Goal: Transaction & Acquisition: Purchase product/service

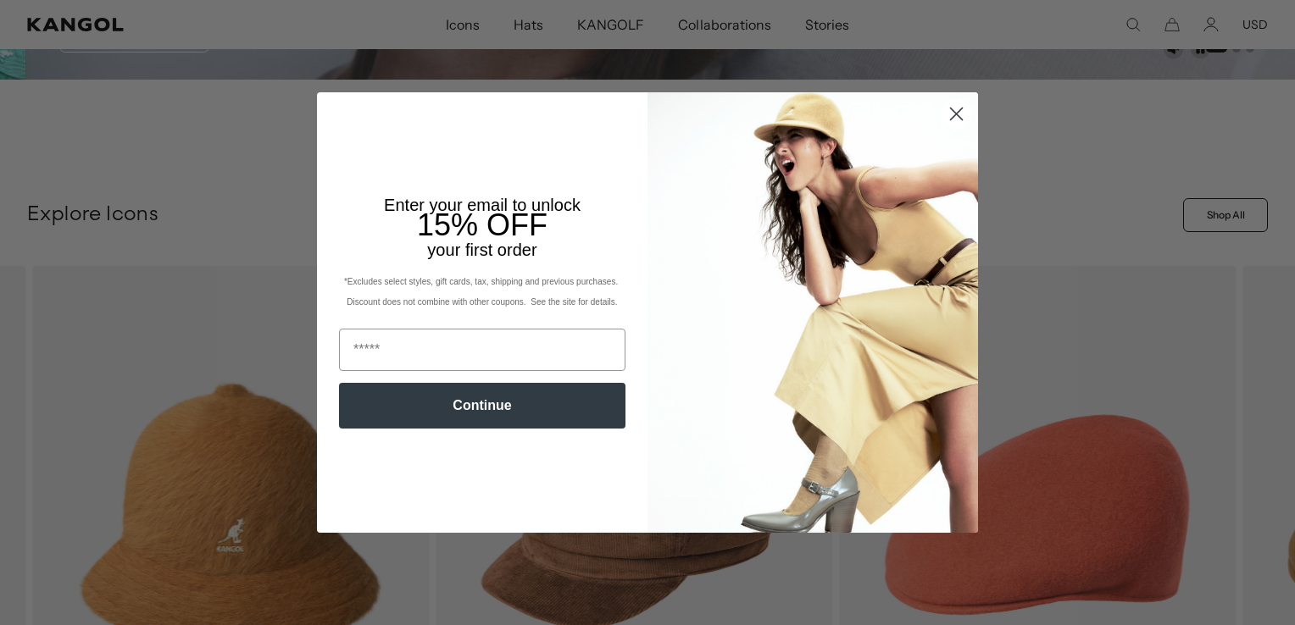
scroll to position [0, 349]
click at [946, 117] on circle "Close dialog" at bounding box center [956, 114] width 28 height 28
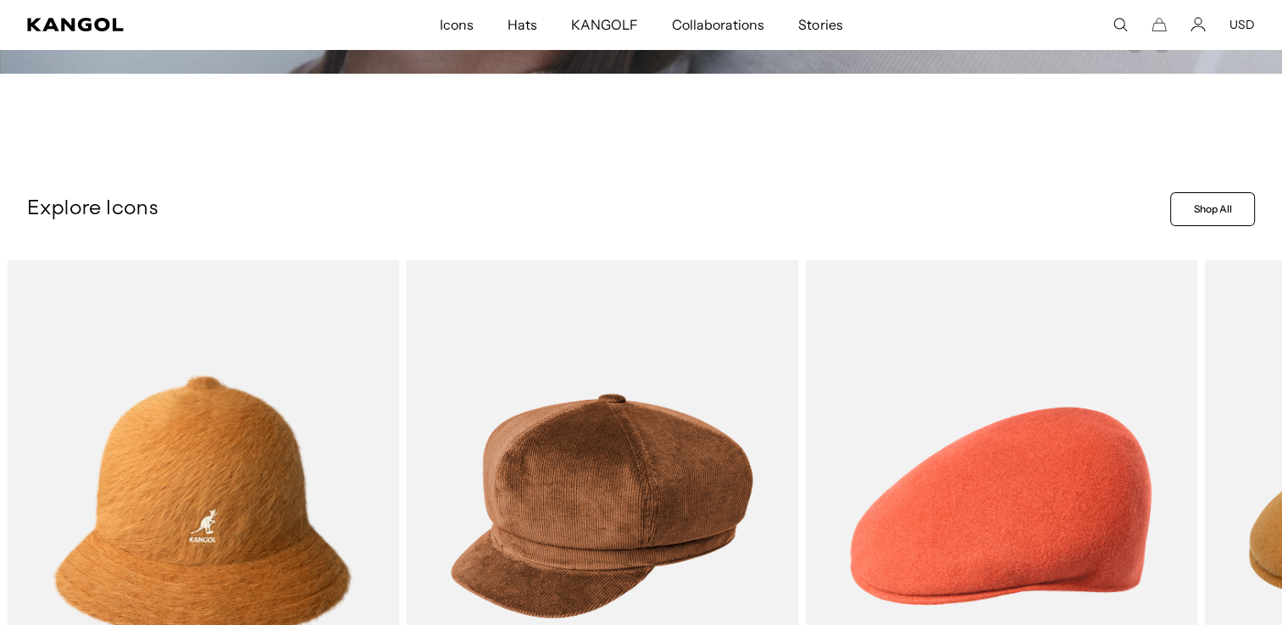
scroll to position [847, 0]
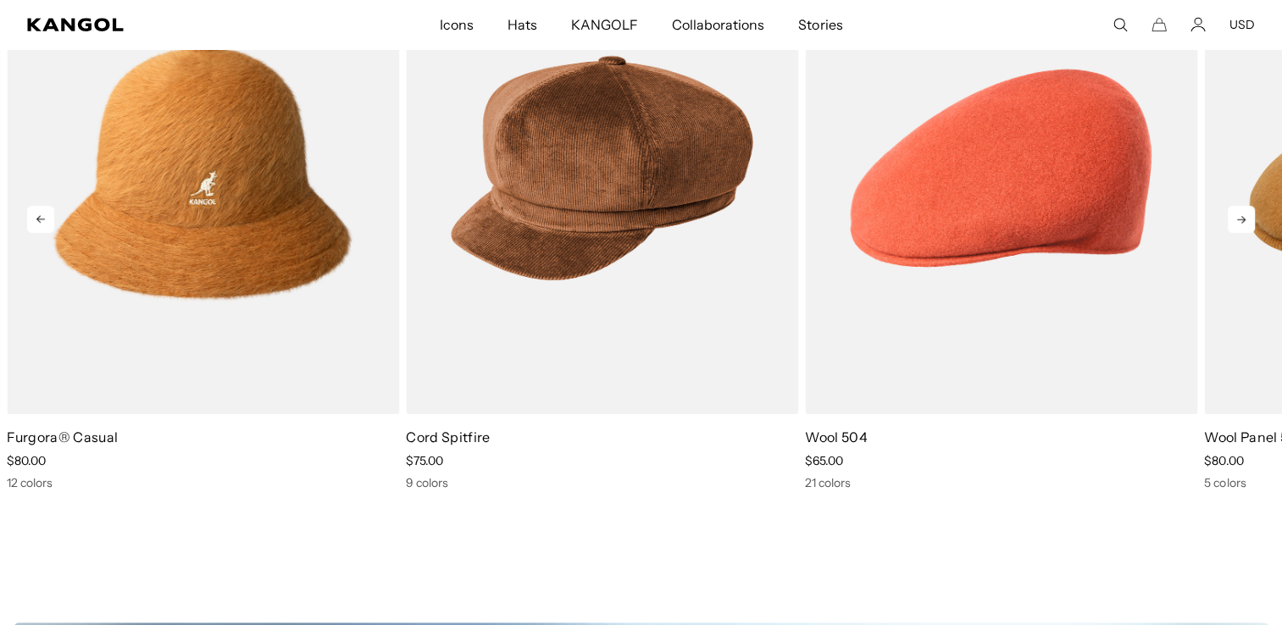
click at [1247, 222] on icon at bounding box center [1241, 219] width 27 height 27
click at [1235, 222] on icon at bounding box center [1241, 219] width 27 height 27
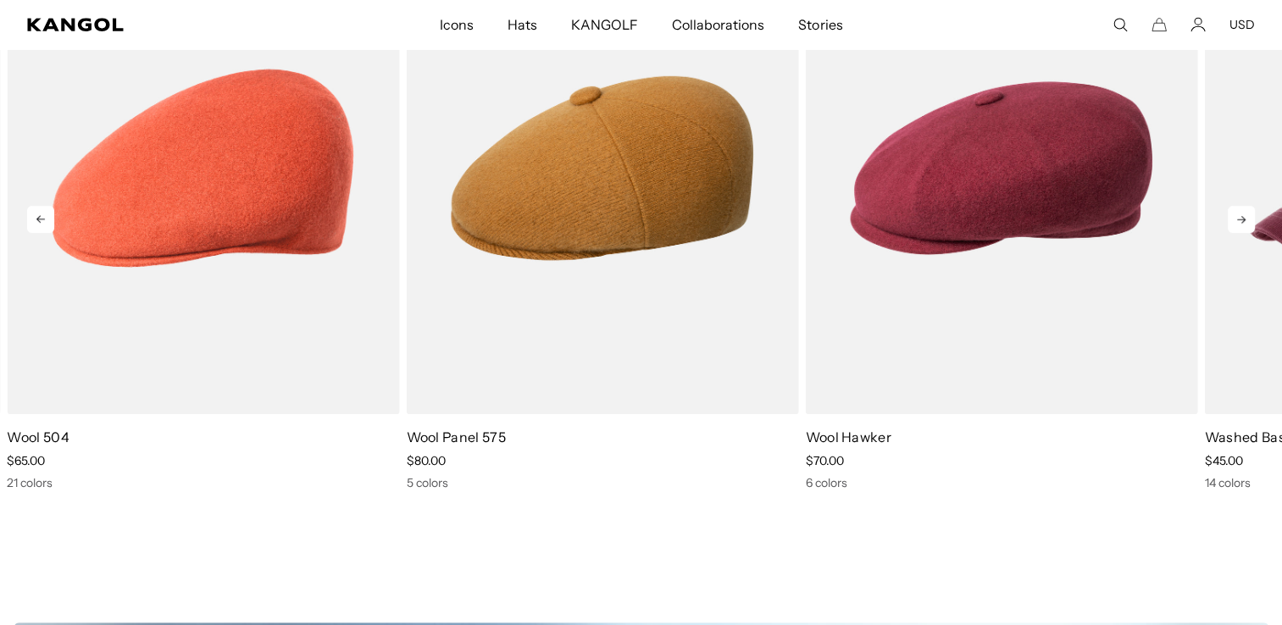
scroll to position [0, 0]
click at [1237, 222] on icon at bounding box center [1241, 219] width 27 height 27
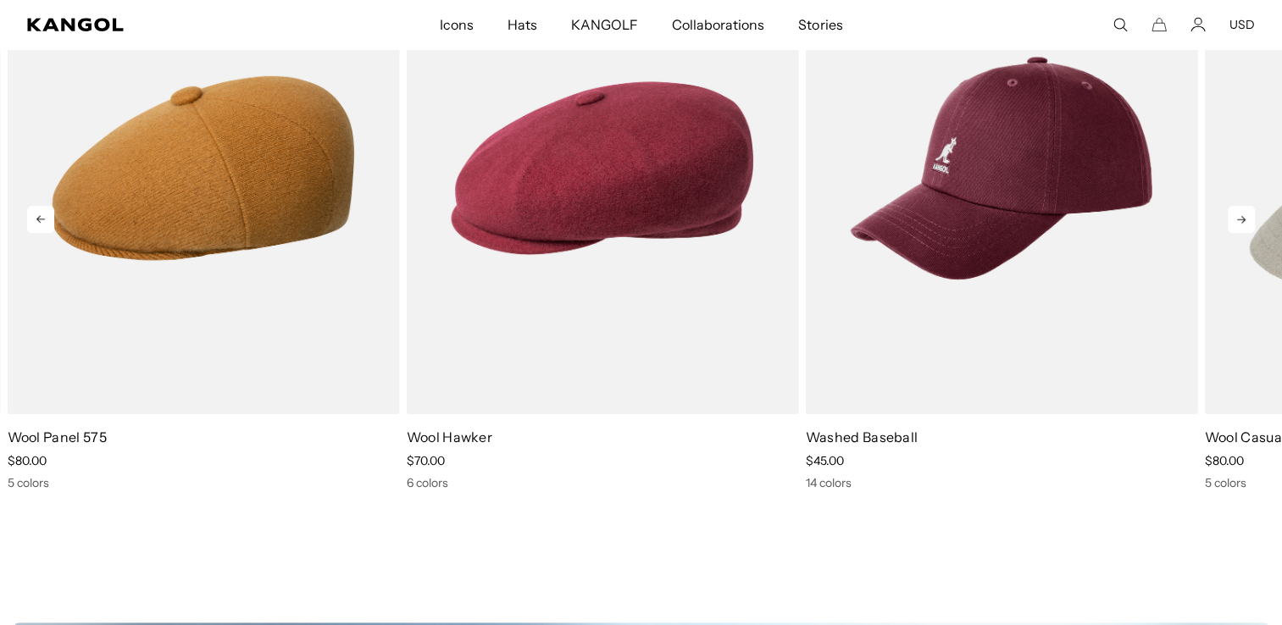
click at [1240, 218] on icon at bounding box center [1241, 219] width 27 height 27
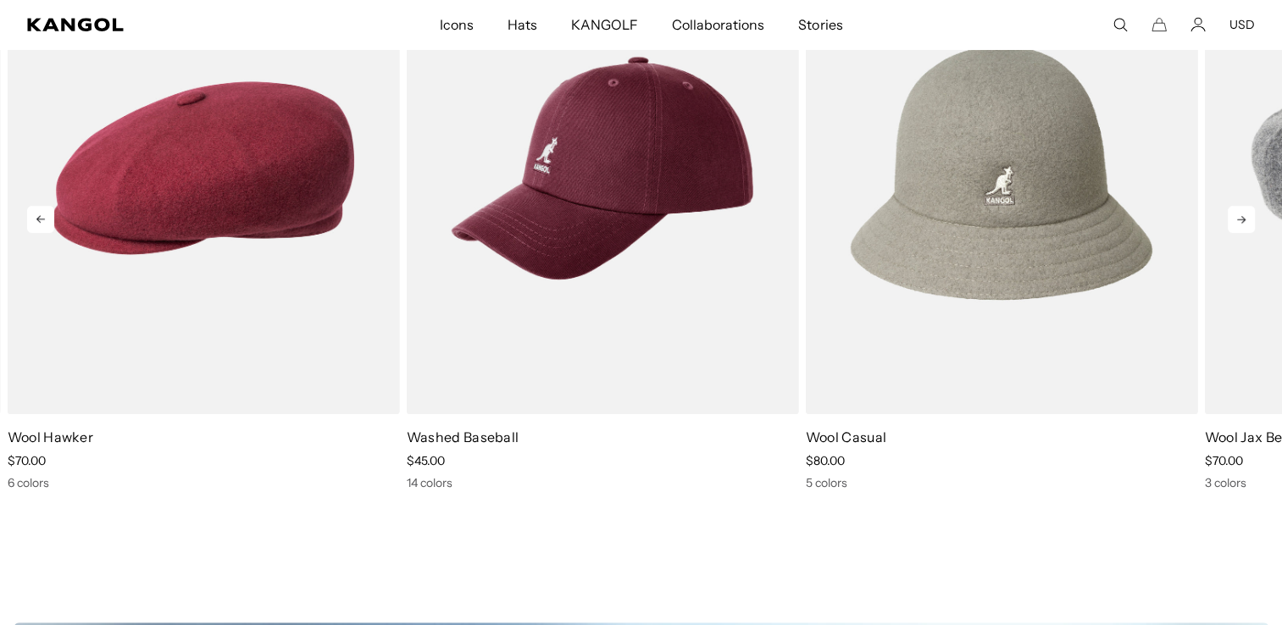
click at [1240, 218] on icon at bounding box center [1241, 219] width 27 height 27
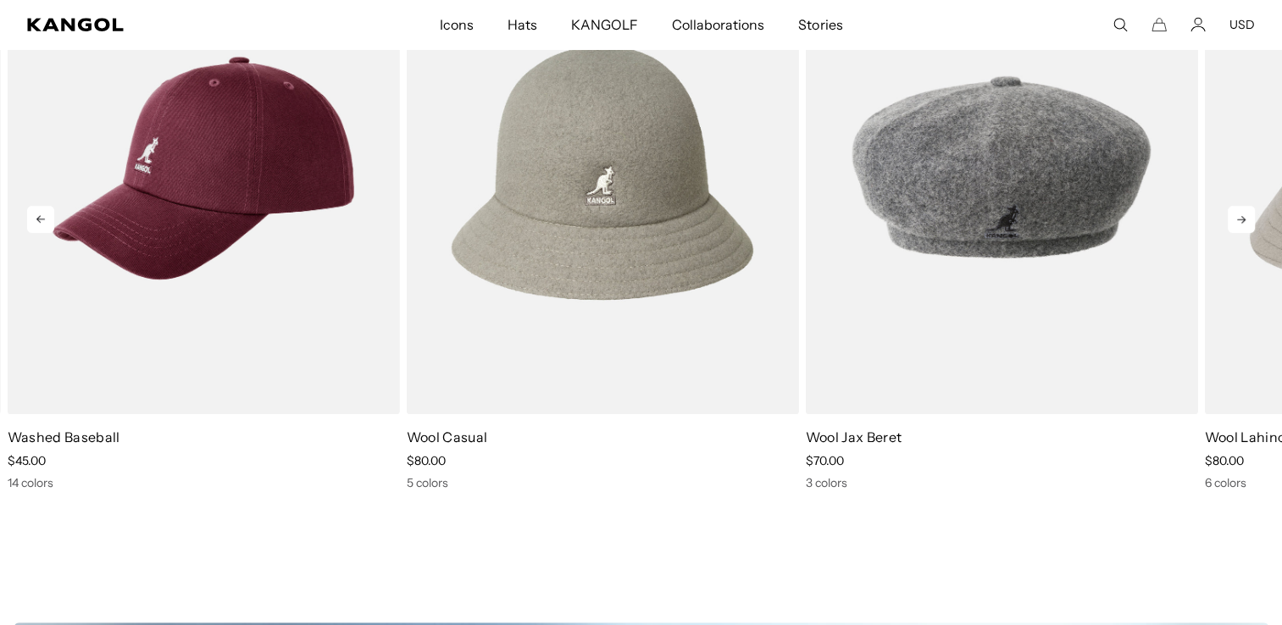
click at [1240, 218] on icon at bounding box center [1241, 219] width 27 height 27
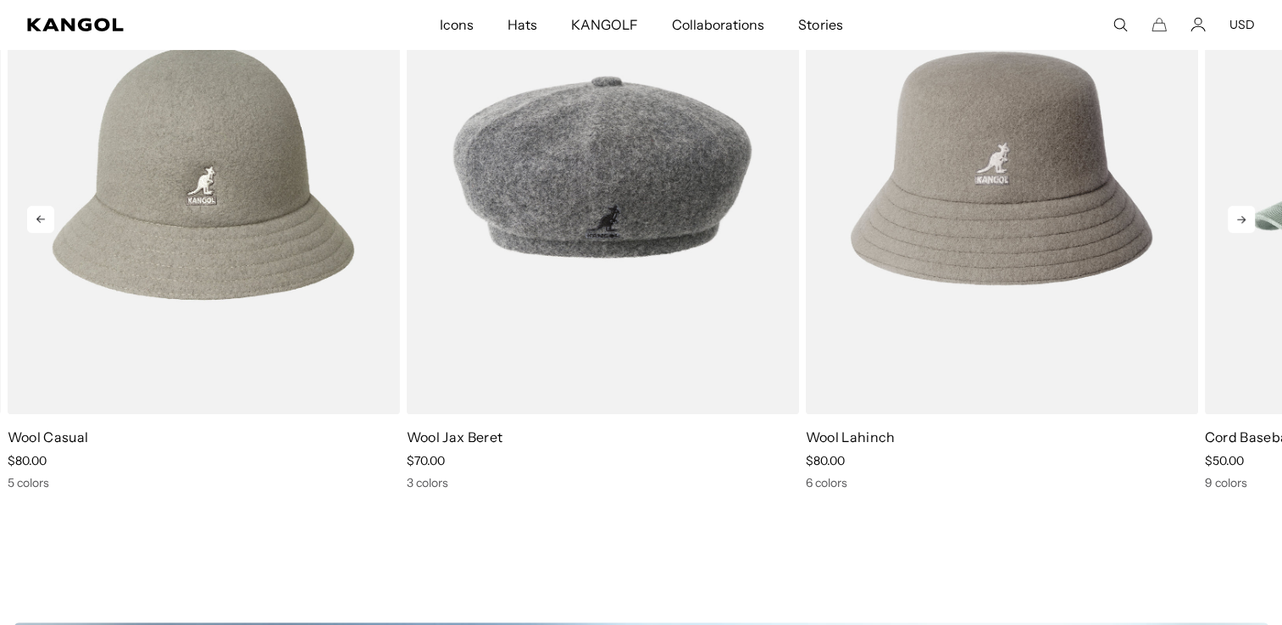
click at [1240, 218] on icon at bounding box center [1241, 219] width 27 height 27
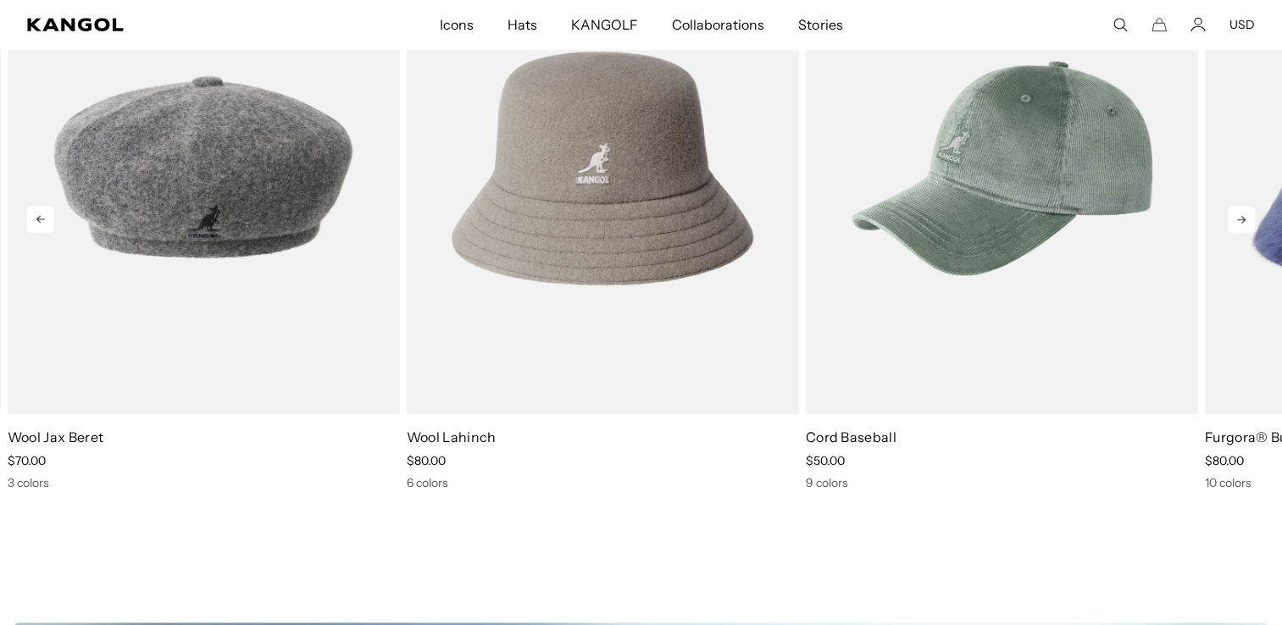
click at [1240, 218] on icon at bounding box center [1241, 219] width 27 height 27
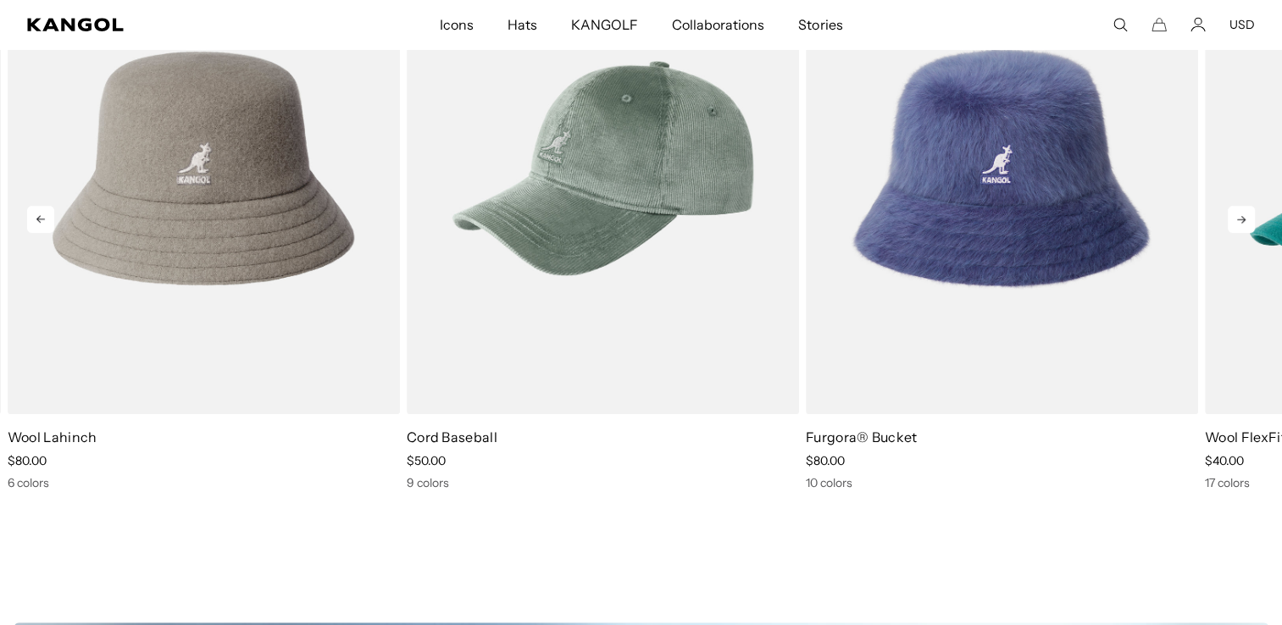
click at [1240, 218] on icon at bounding box center [1241, 219] width 27 height 27
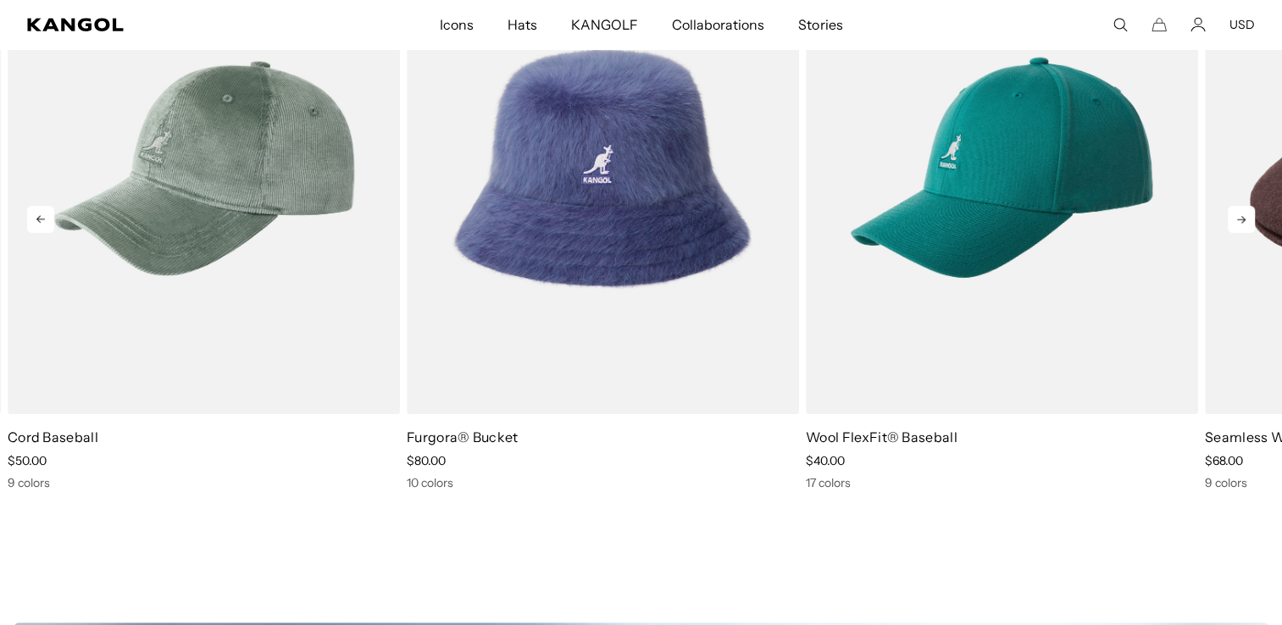
scroll to position [0, 0]
click at [1240, 218] on icon at bounding box center [1241, 219] width 27 height 27
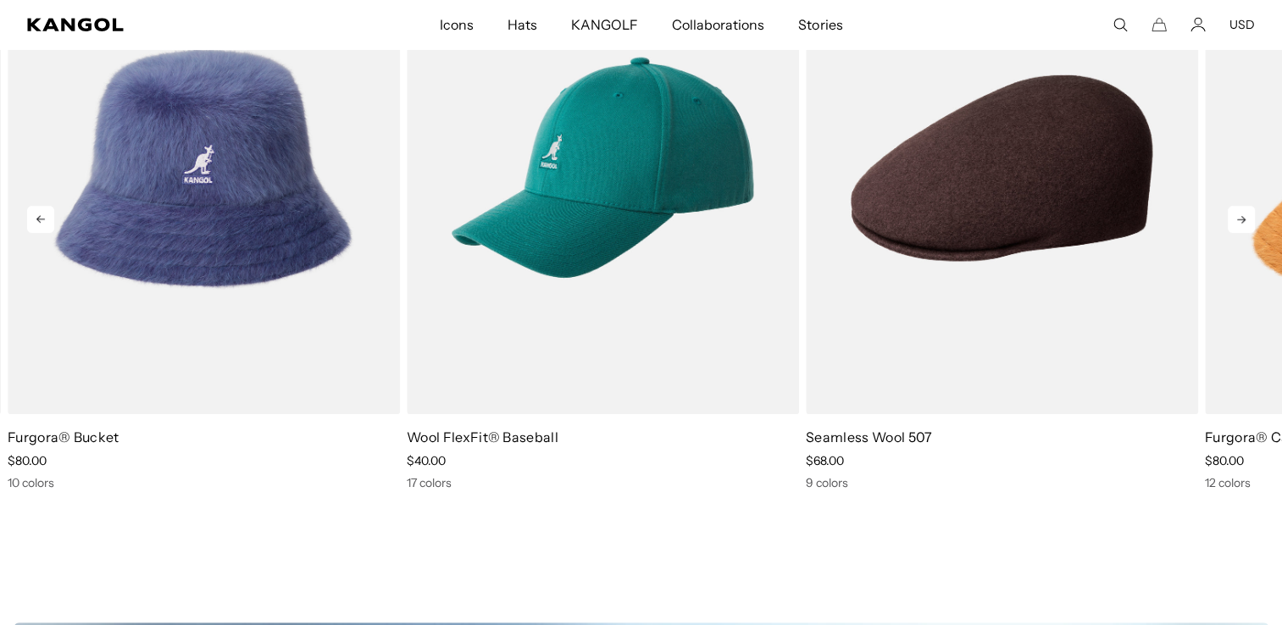
click at [1240, 218] on icon at bounding box center [1241, 219] width 27 height 27
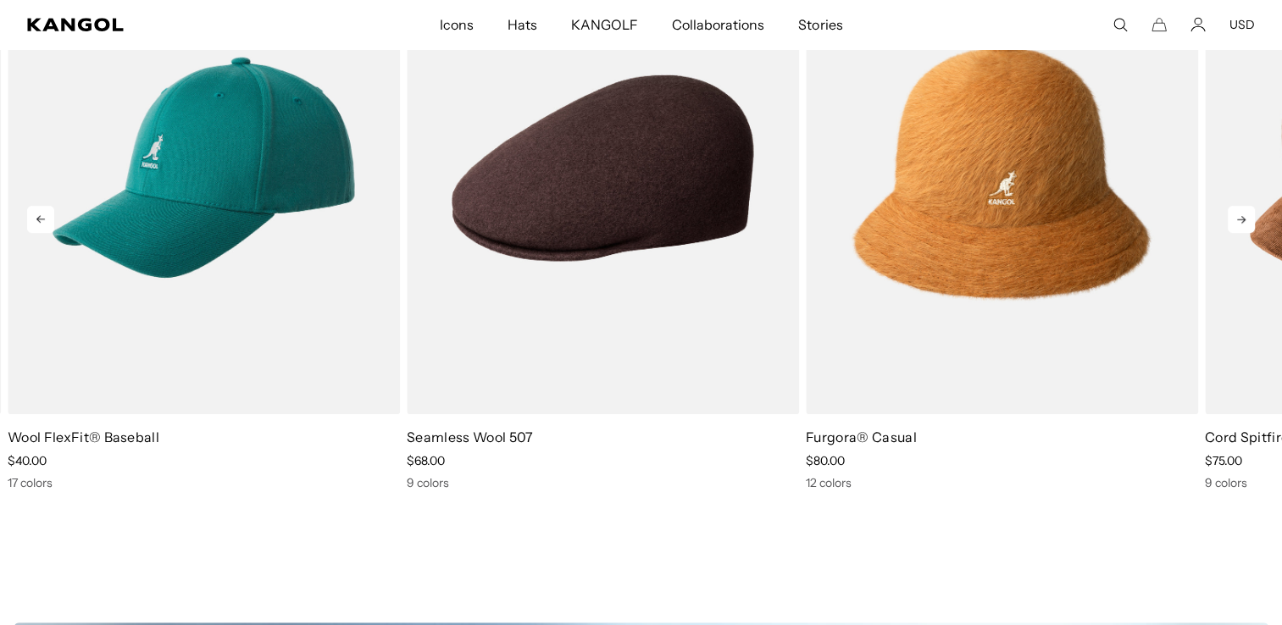
click at [1240, 218] on icon at bounding box center [1241, 219] width 27 height 27
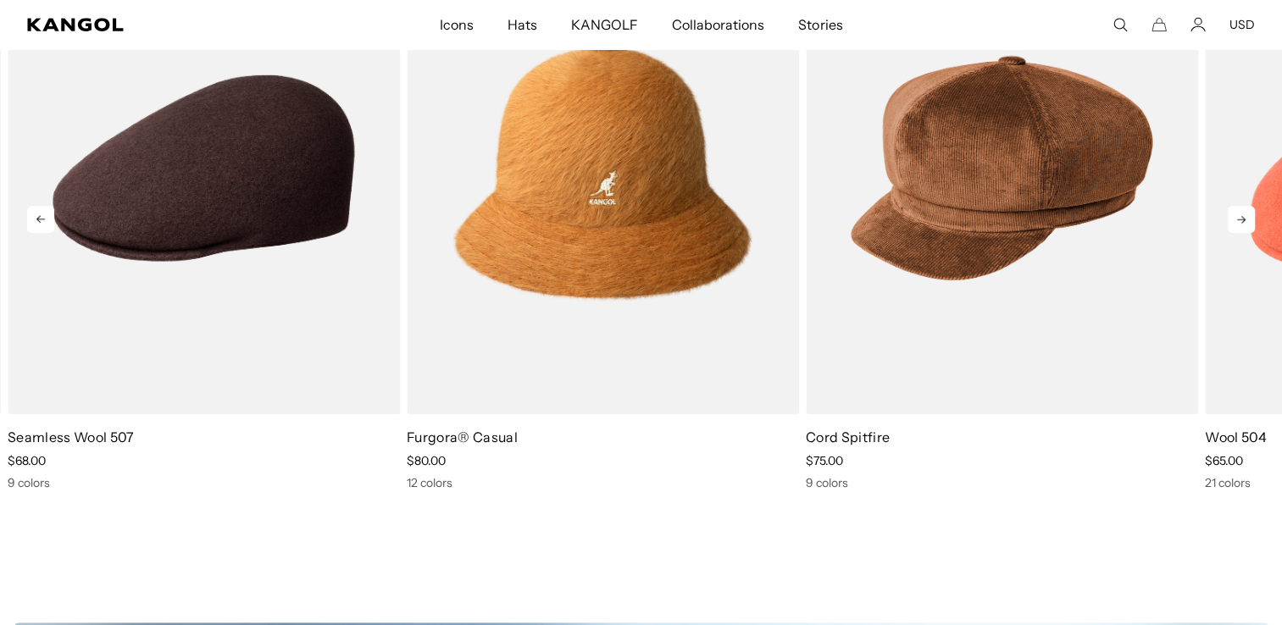
scroll to position [0, 349]
click at [1240, 218] on icon at bounding box center [1241, 219] width 27 height 27
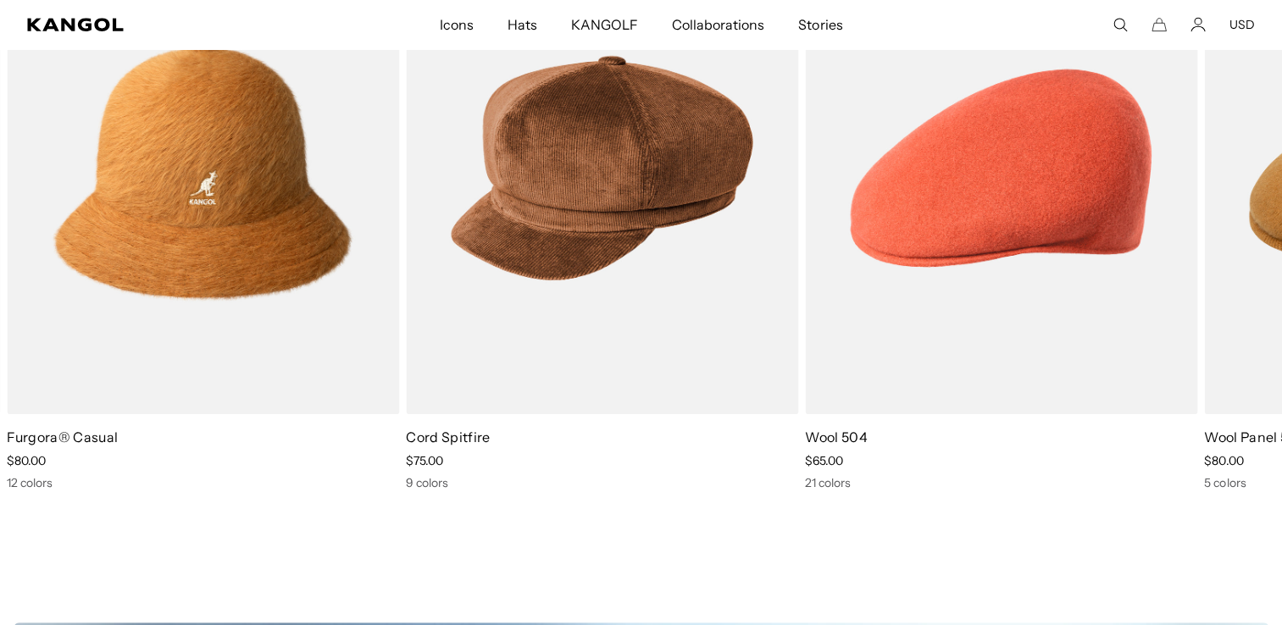
click at [1237, 28] on button "USD" at bounding box center [1241, 24] width 25 height 15
click at [1242, 19] on button "USD" at bounding box center [1241, 24] width 25 height 15
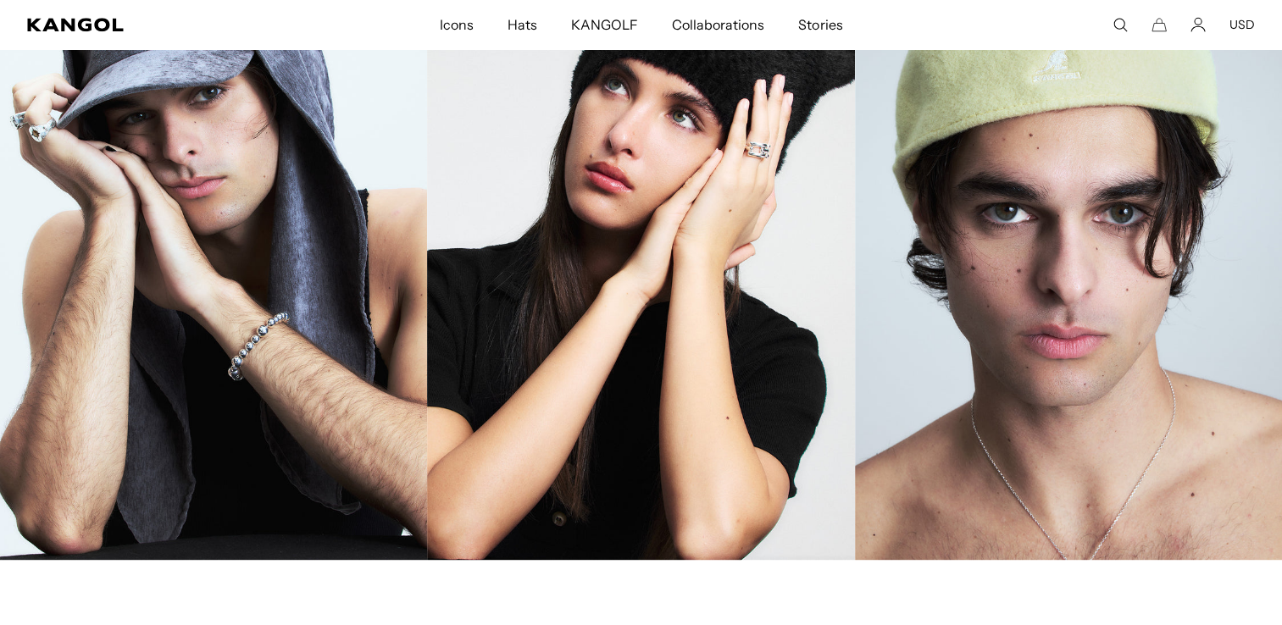
scroll to position [2034, 0]
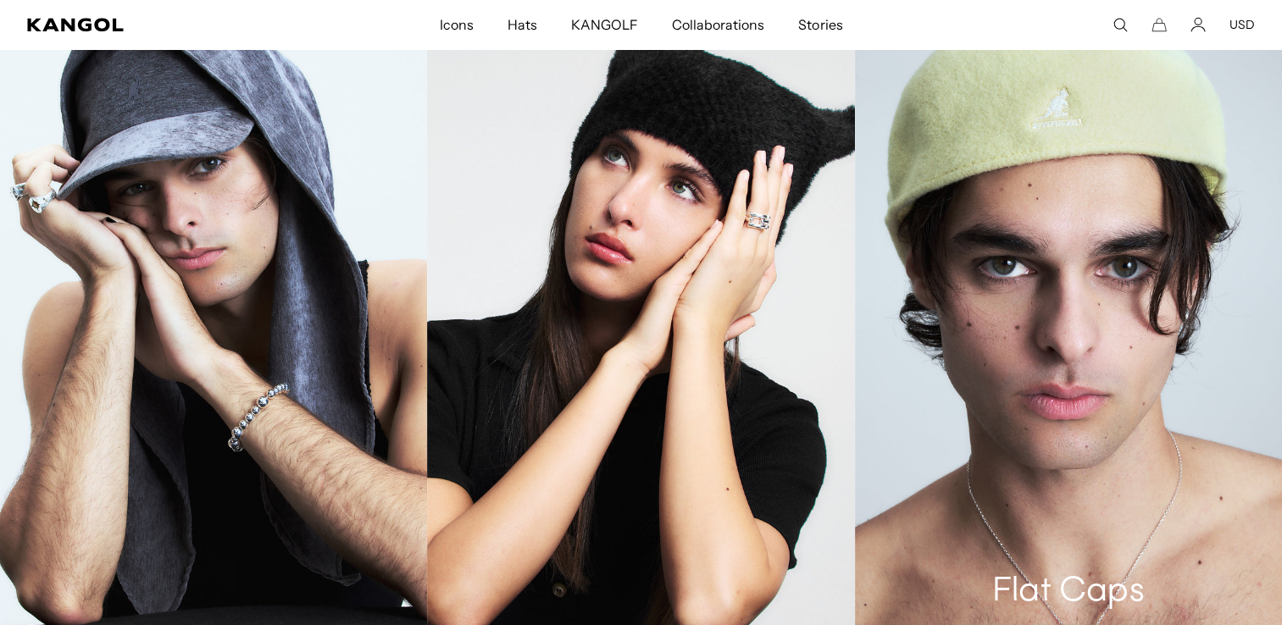
click at [1013, 551] on link "Flat Caps" at bounding box center [1068, 311] width 427 height 641
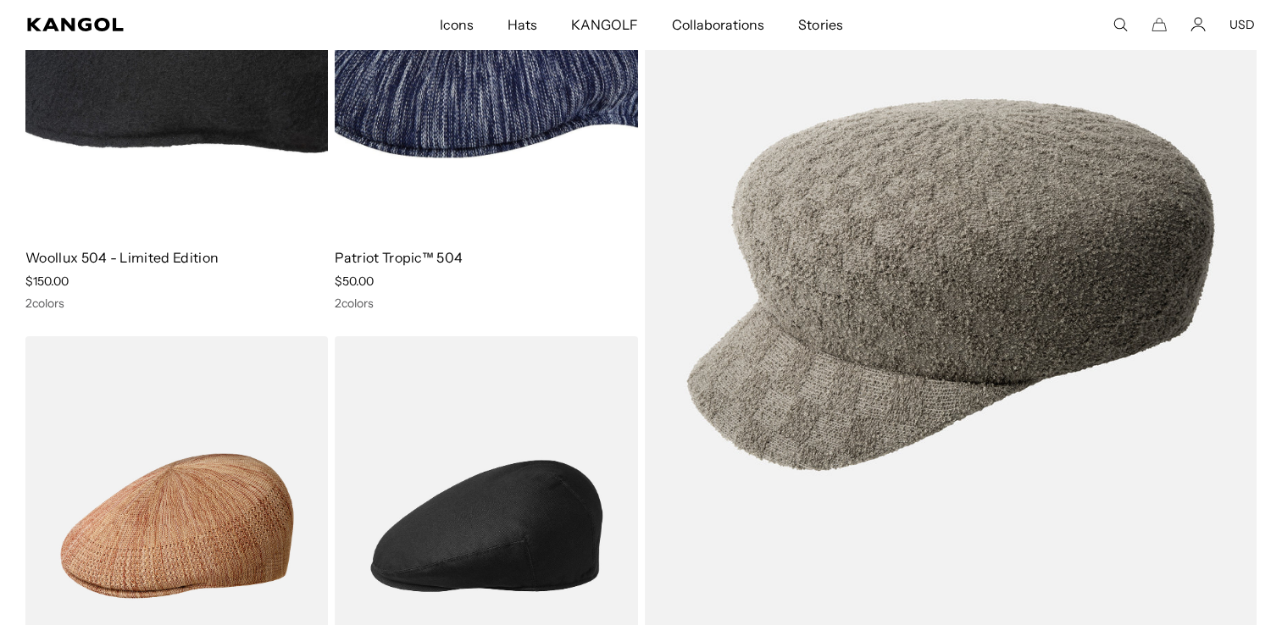
scroll to position [6270, 0]
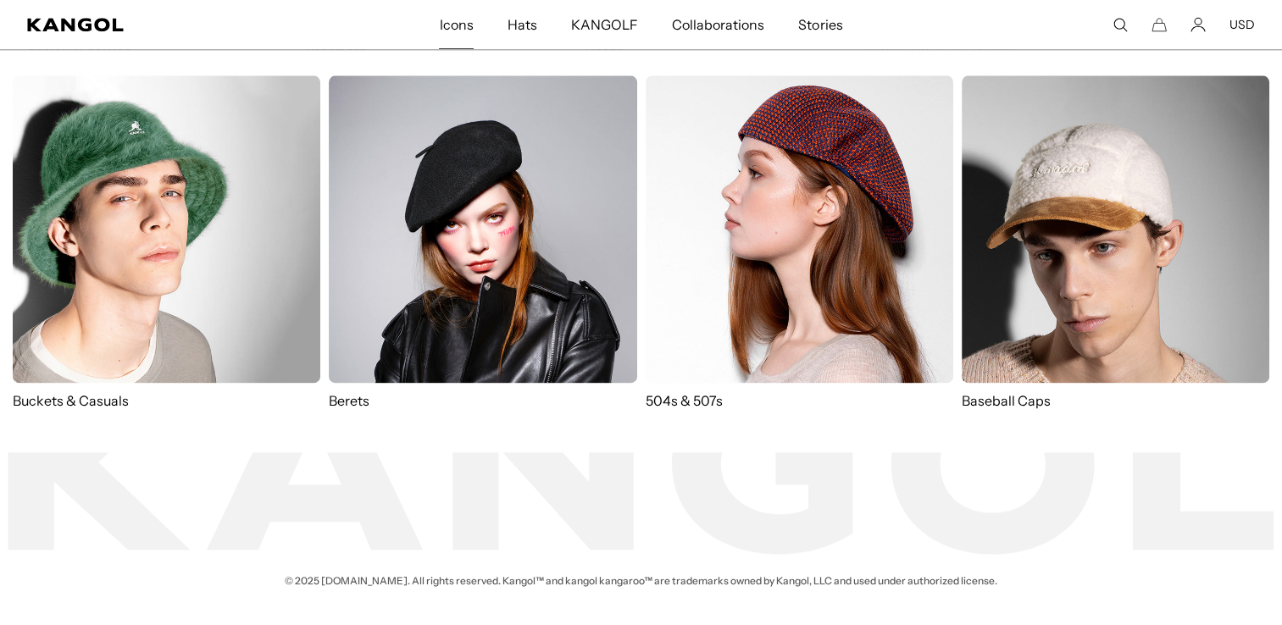
click at [473, 25] on span "Icons" at bounding box center [456, 24] width 34 height 49
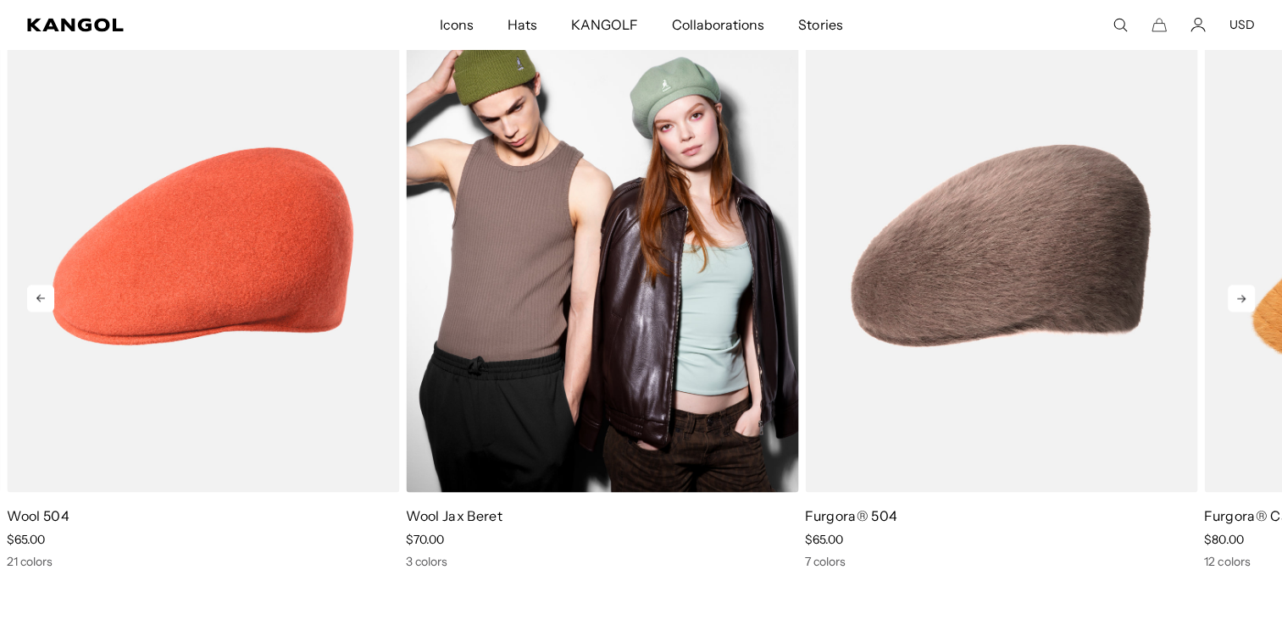
scroll to position [0, 349]
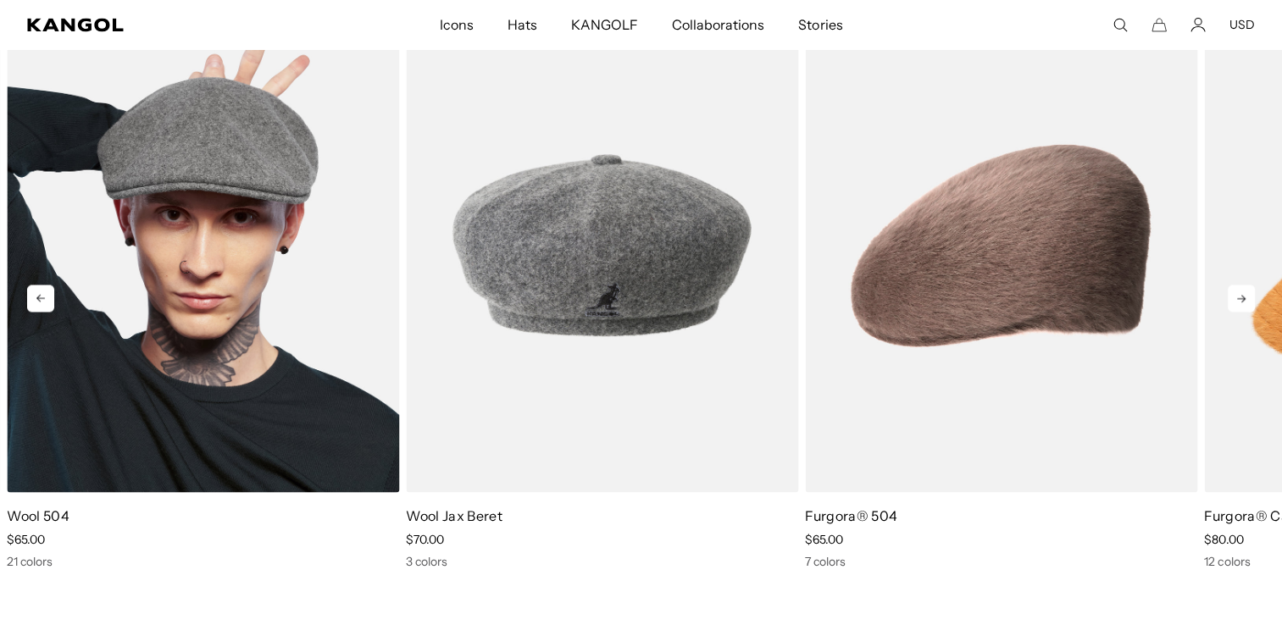
click at [188, 371] on img "1 of 5" at bounding box center [203, 246] width 392 height 492
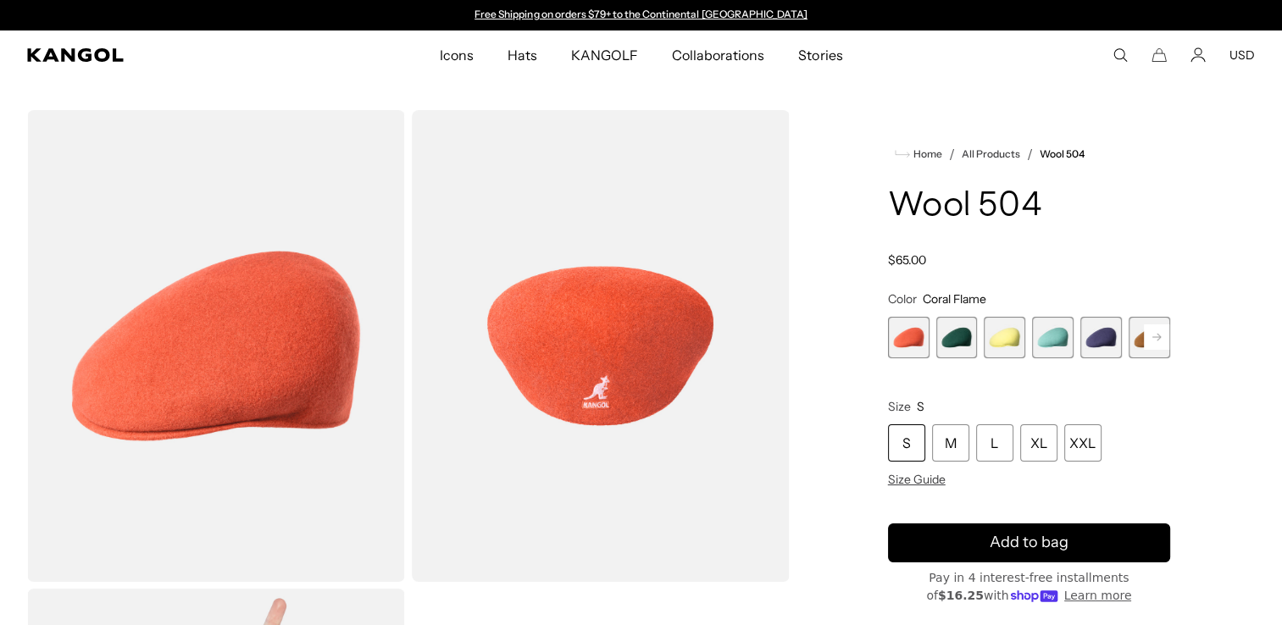
click at [1156, 334] on rect at bounding box center [1156, 337] width 25 height 25
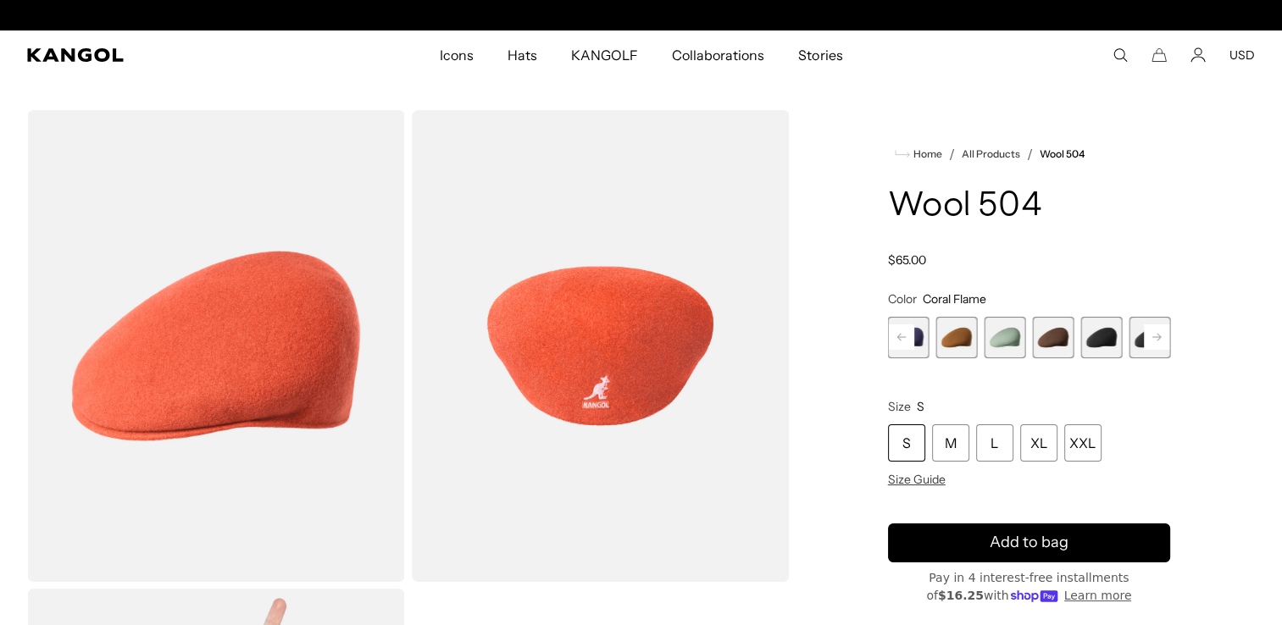
click at [1156, 334] on rect at bounding box center [1156, 337] width 25 height 25
click at [1059, 338] on span "9 of 21" at bounding box center [1053, 338] width 42 height 42
